Goal: Find specific page/section: Find specific page/section

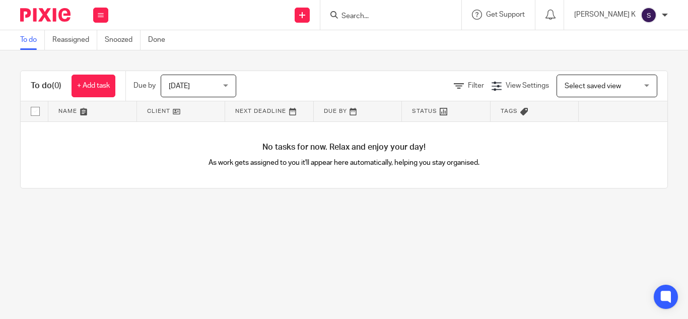
click at [404, 15] on input "Search" at bounding box center [385, 16] width 91 height 9
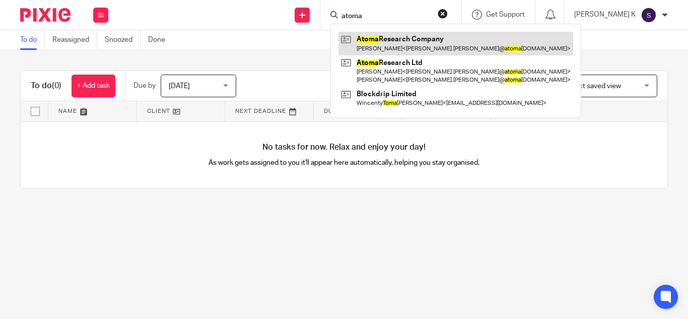
type input "atoma"
click at [441, 49] on link at bounding box center [455, 43] width 235 height 23
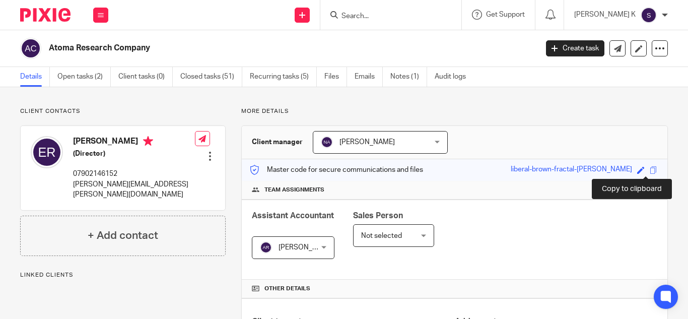
click at [650, 167] on span at bounding box center [654, 170] width 8 height 8
